Goal: Information Seeking & Learning: Learn about a topic

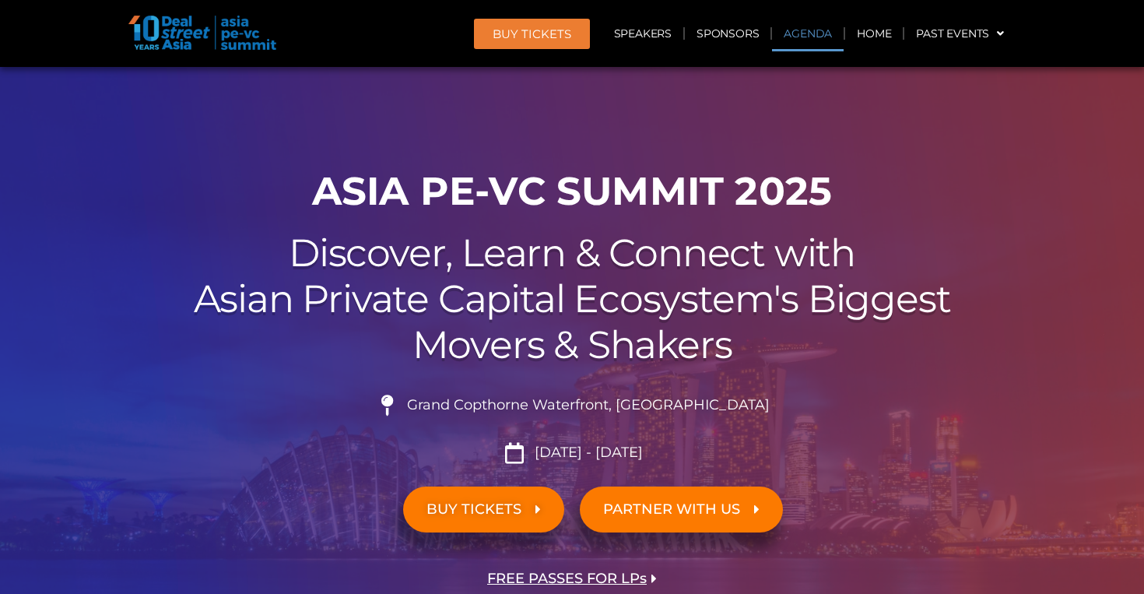
click at [796, 33] on link "Agenda" at bounding box center [808, 34] width 72 height 36
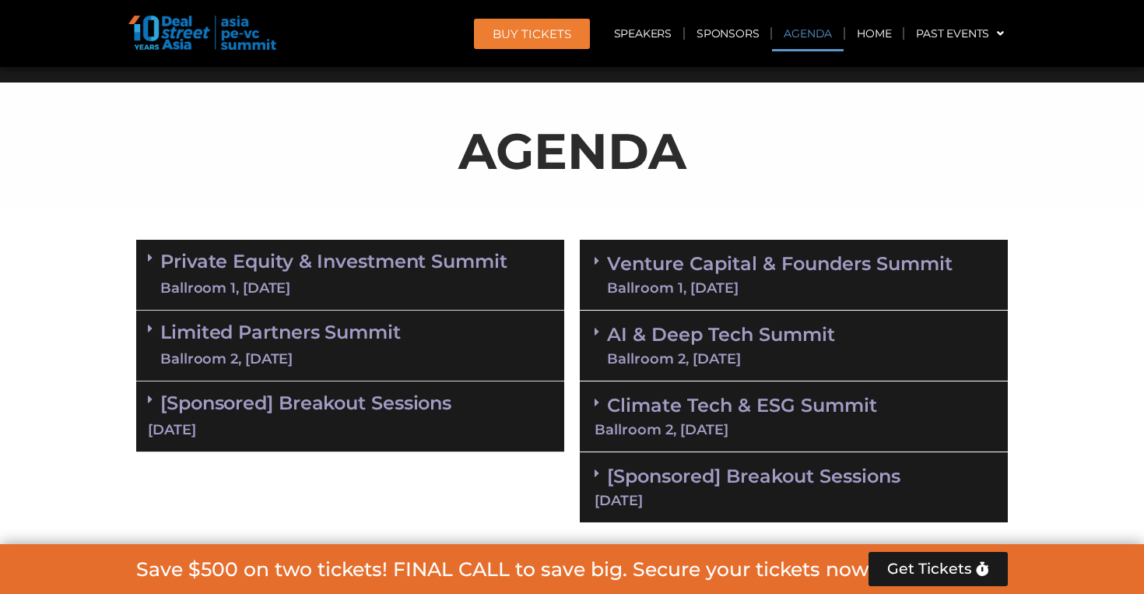
scroll to position [827, 0]
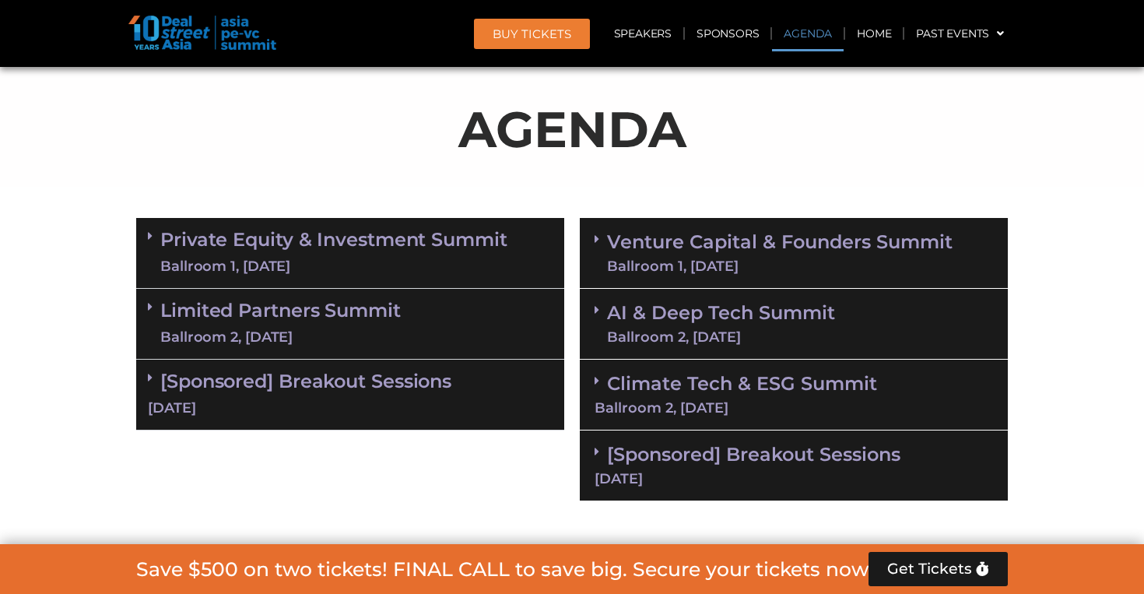
click at [686, 228] on div "Venture Capital & Founders​ Summit Ballroom 1, [DATE]" at bounding box center [794, 253] width 428 height 71
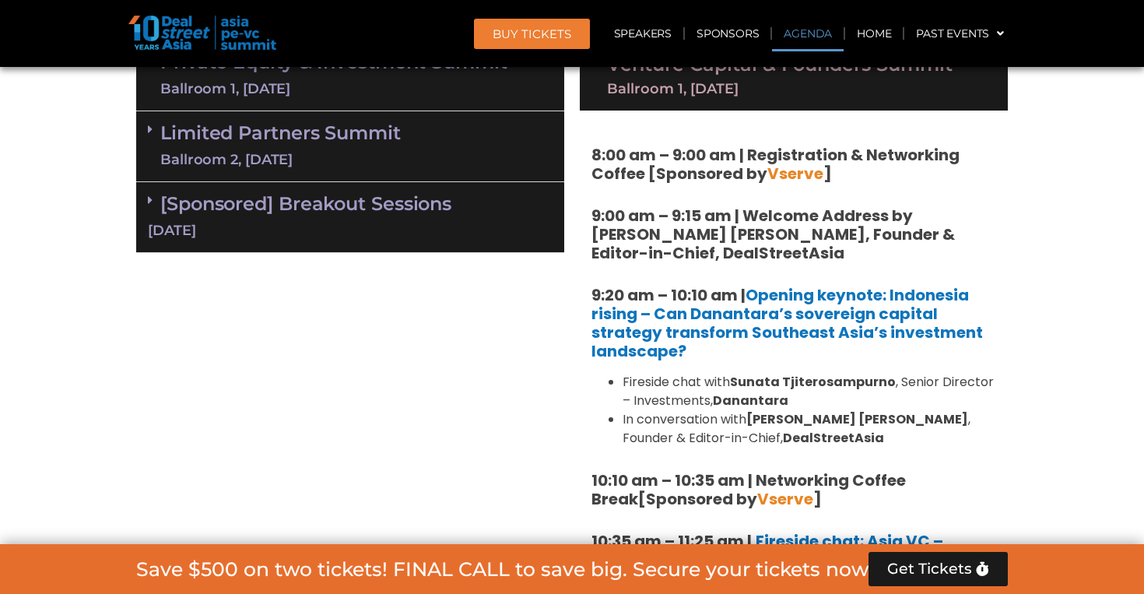
scroll to position [1008, 0]
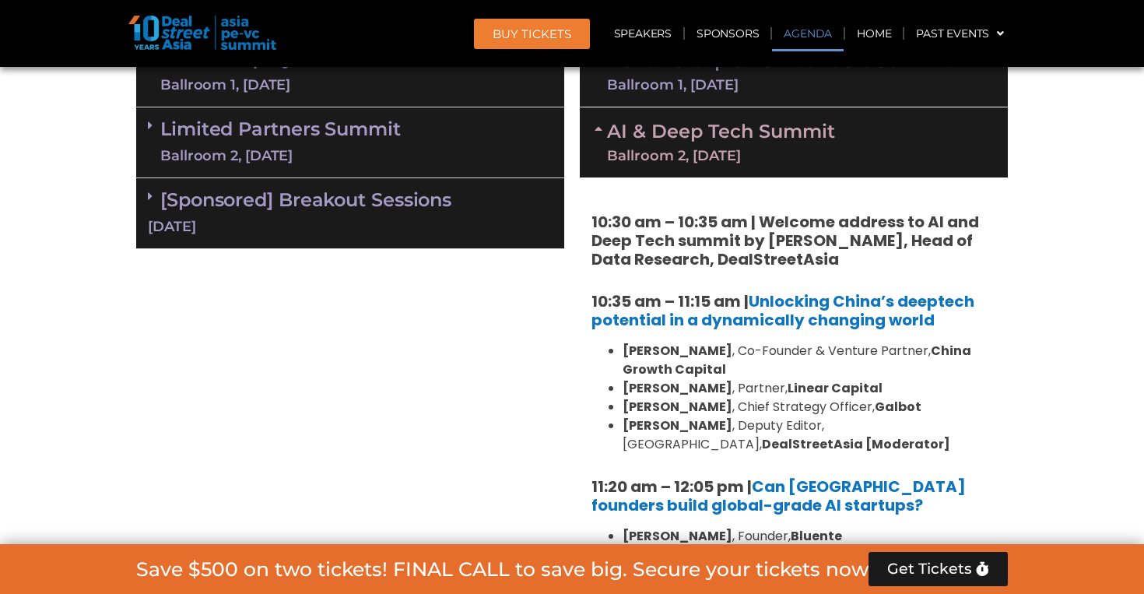
scroll to position [961, 0]
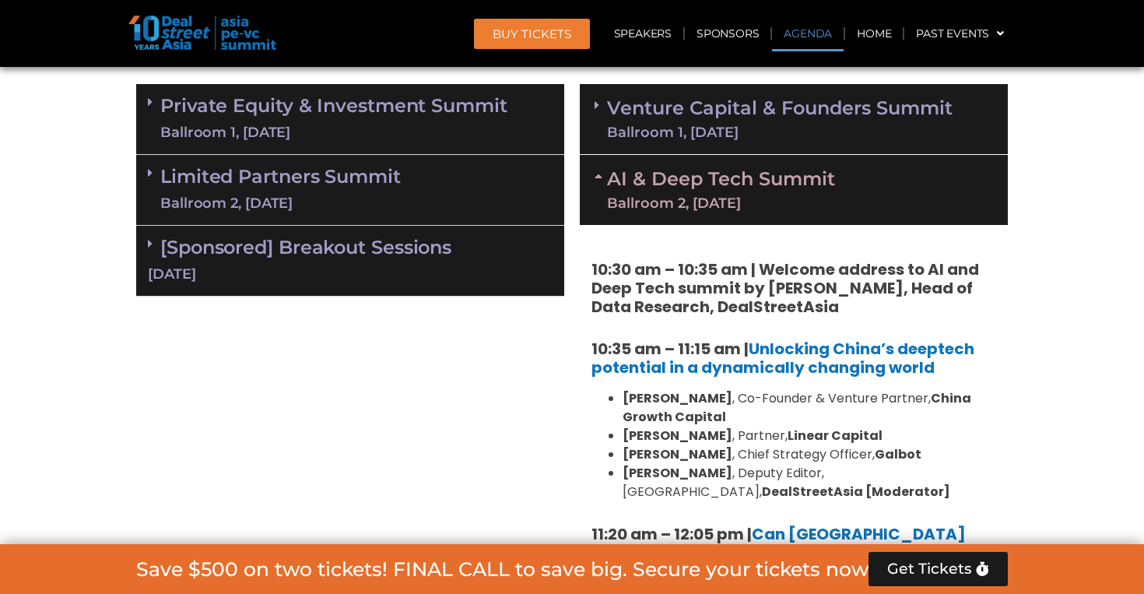
click at [730, 163] on div "AI & Deep Tech Summit Ballroom 2, [DATE]" at bounding box center [794, 190] width 428 height 70
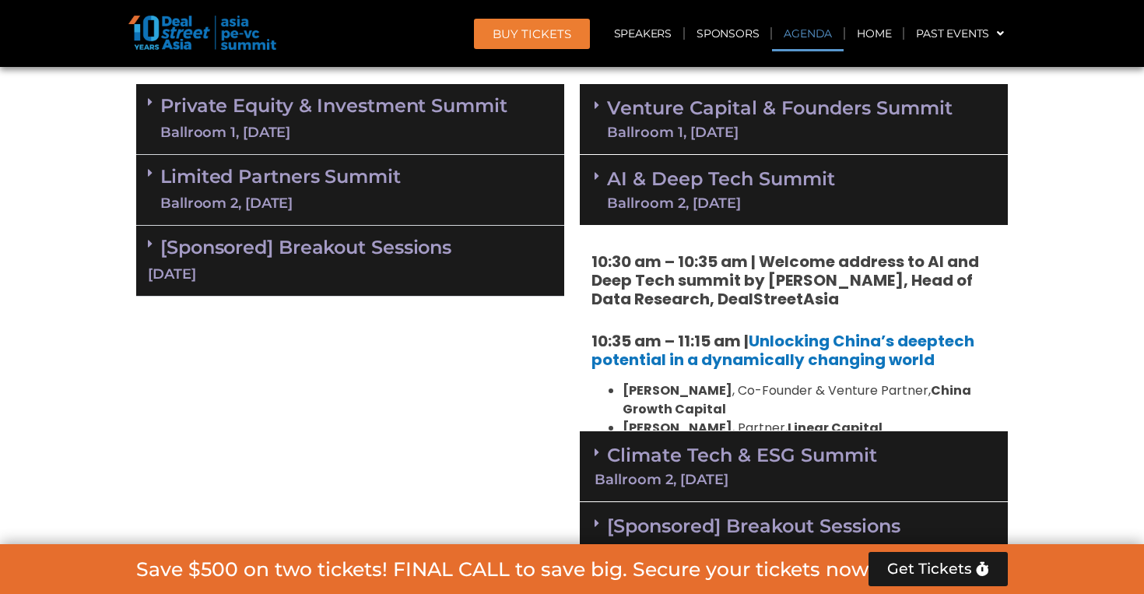
click at [742, 125] on div "Ballroom 1, [DATE]" at bounding box center [780, 132] width 346 height 14
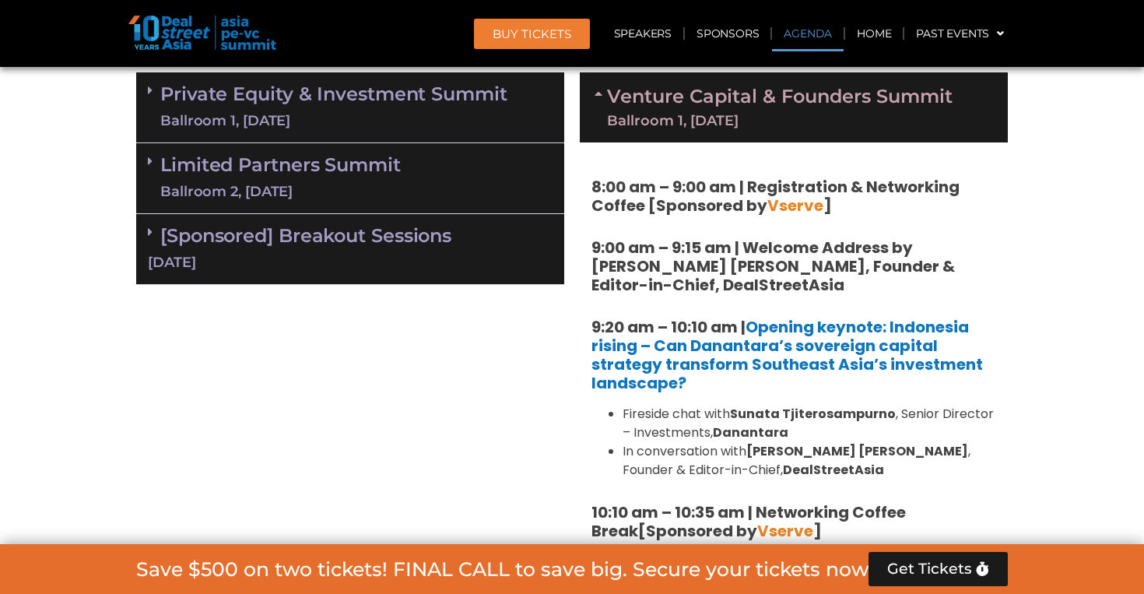
scroll to position [974, 0]
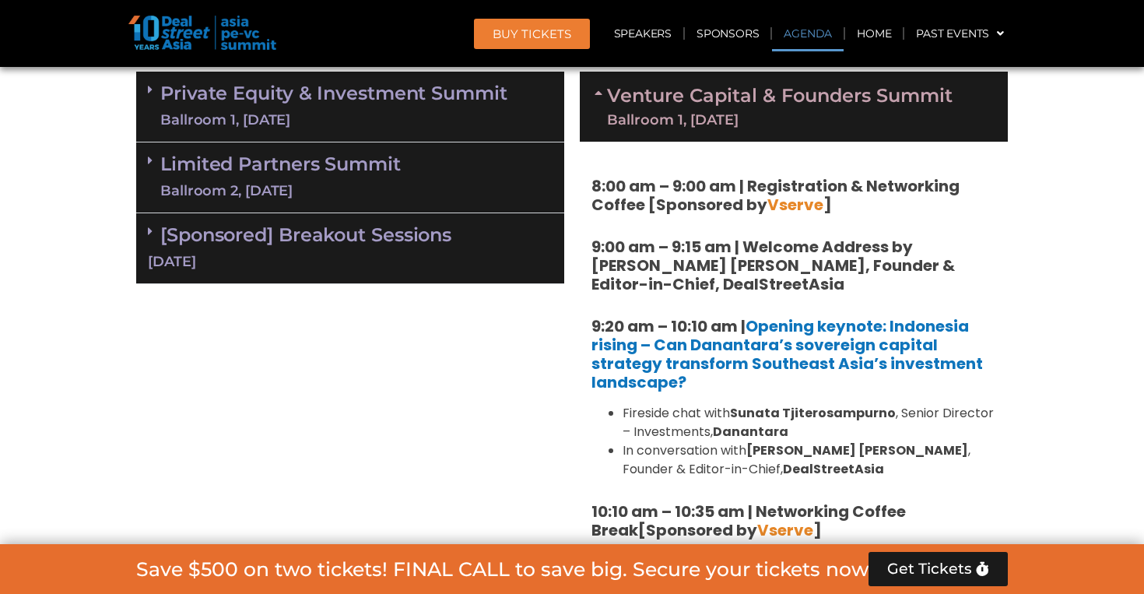
click at [742, 125] on div "Venture Capital & Founders​ Summit Ballroom 1, [DATE]" at bounding box center [794, 107] width 428 height 70
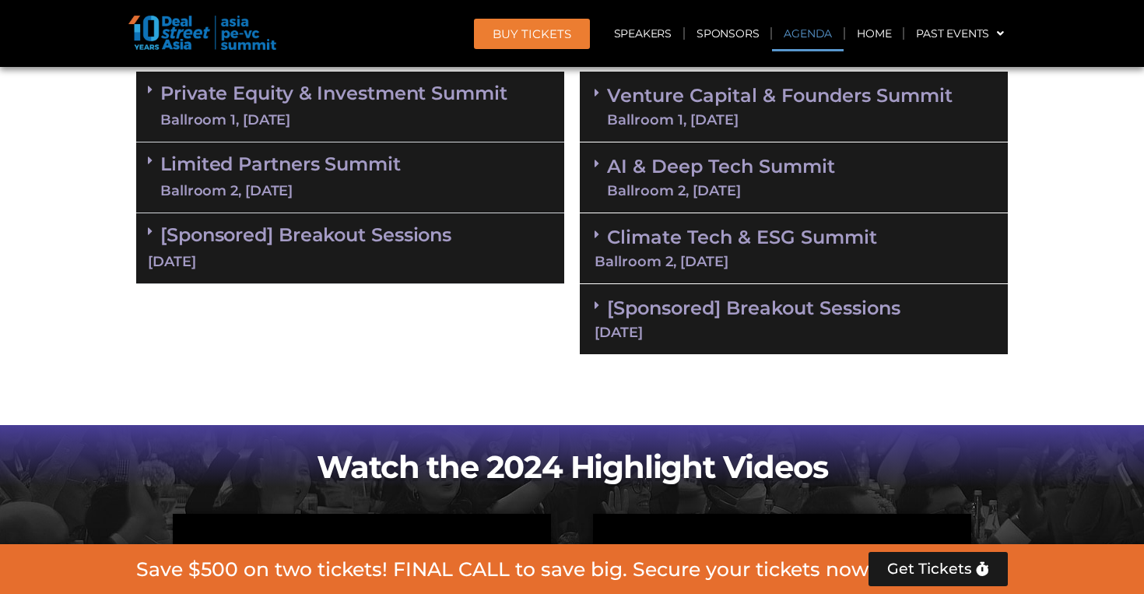
click at [730, 201] on div "AI & Deep Tech Summit Ballroom 2, [DATE]" at bounding box center [794, 177] width 428 height 71
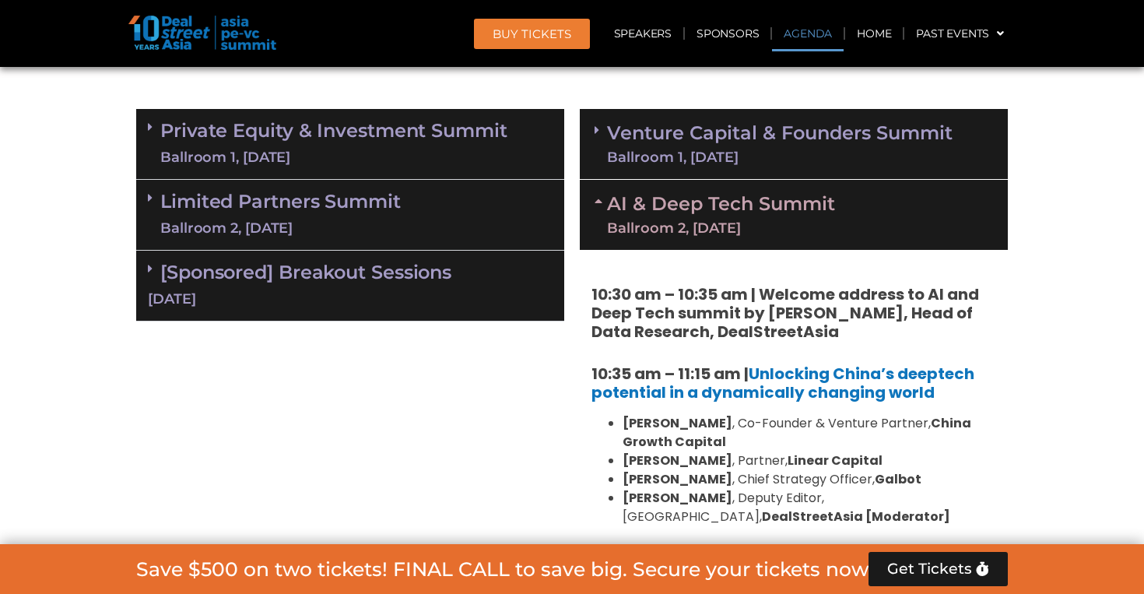
scroll to position [884, 0]
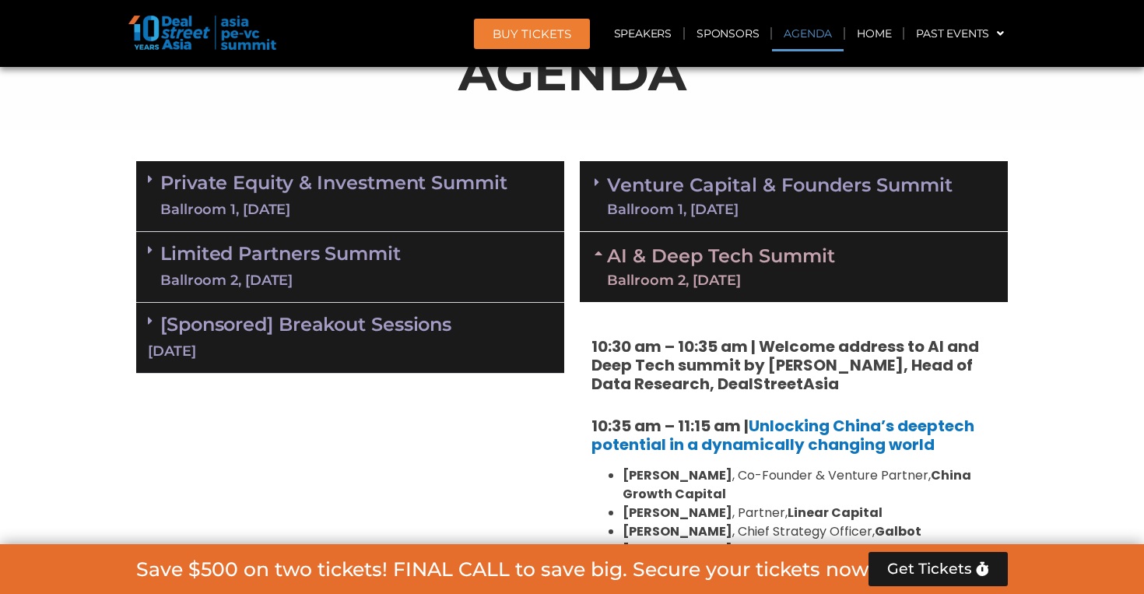
click at [755, 202] on div "Ballroom 1, [DATE]" at bounding box center [780, 209] width 346 height 14
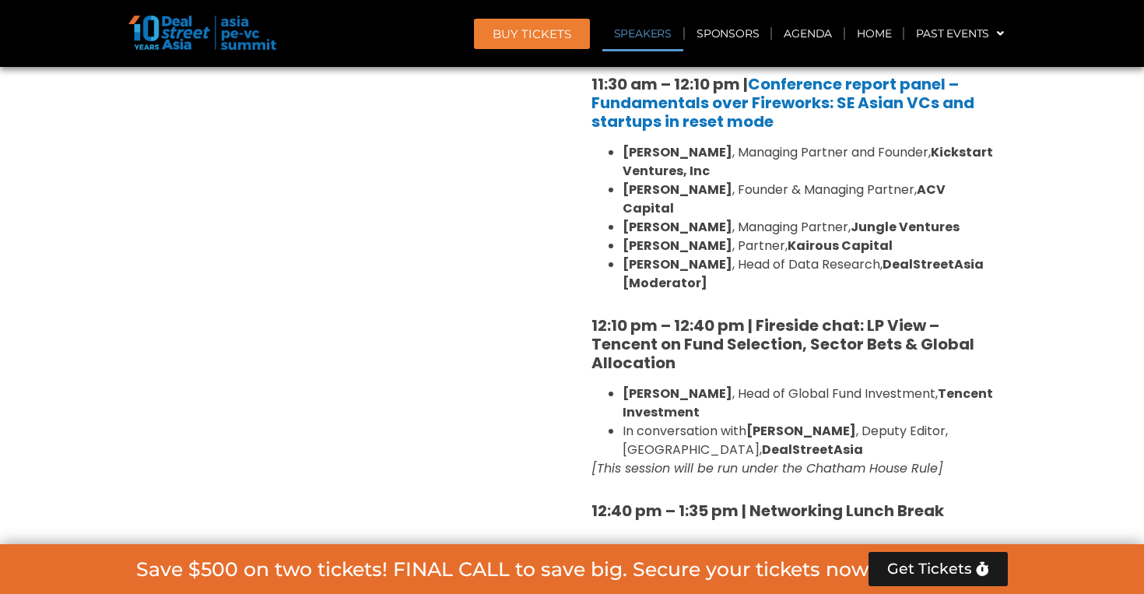
scroll to position [1901, 0]
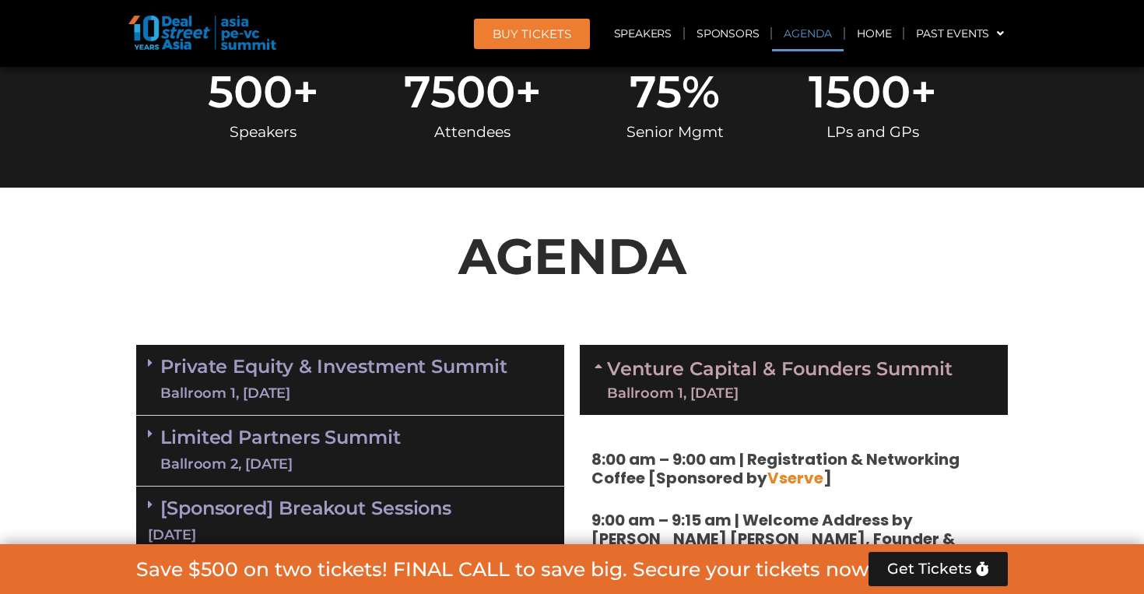
click at [700, 360] on link "Venture Capital & Founders​ Summit Ballroom 1, [DATE]" at bounding box center [780, 380] width 346 height 40
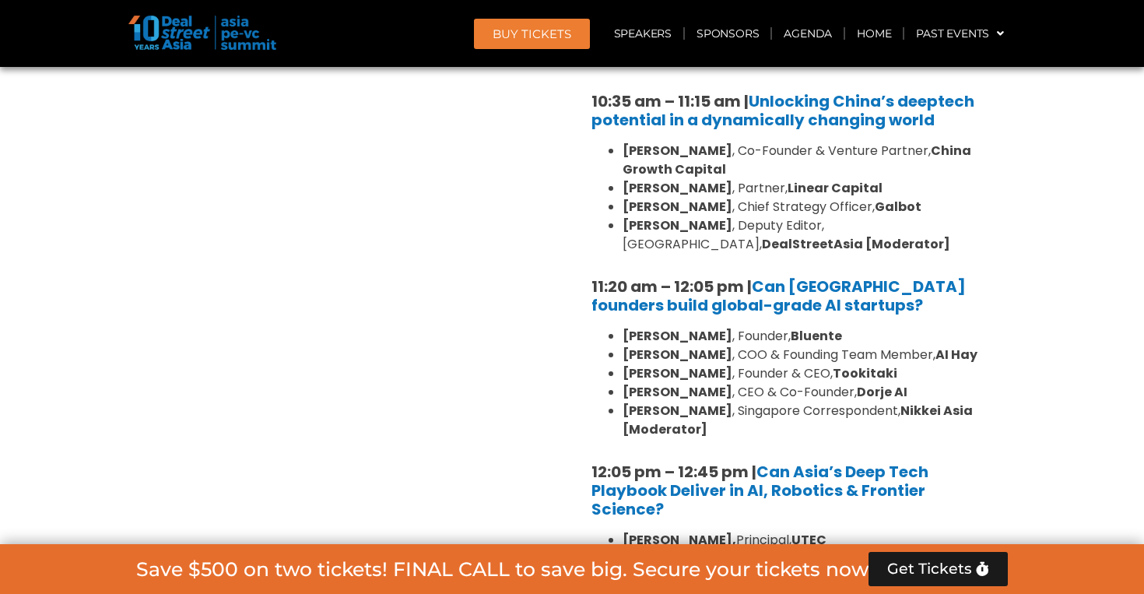
scroll to position [1210, 0]
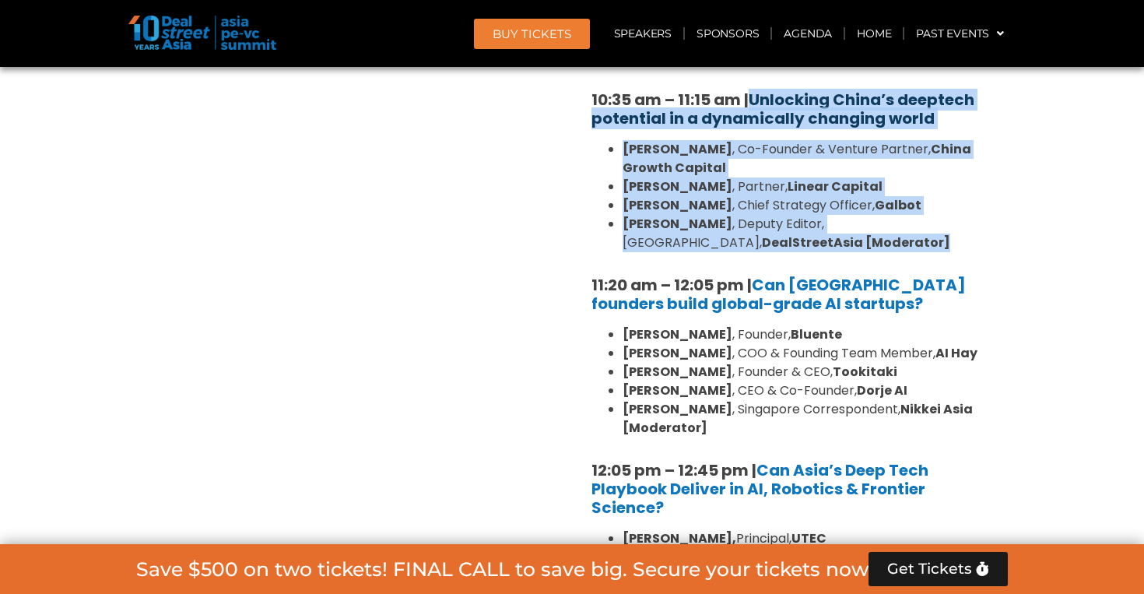
drag, startPoint x: 716, startPoint y: 250, endPoint x: 753, endPoint y: 97, distance: 156.9
click at [753, 97] on div "10:30 am – 10:35 am | Welcome address to AI and Deep Tech summit by [PERSON_NAM…" at bounding box center [794, 352] width 428 height 753
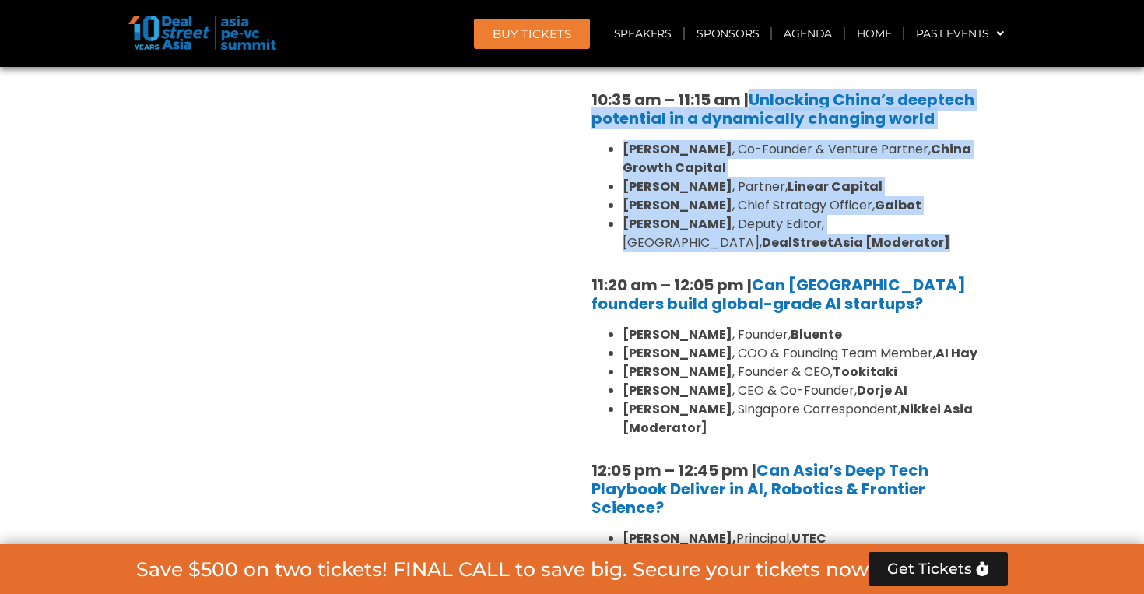
copy div "Unlocking China’s deeptech potential in a dynamically changing world [PERSON_NA…"
